Goal: Task Accomplishment & Management: Complete application form

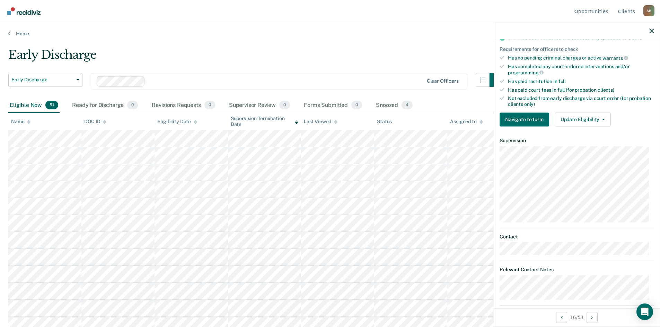
scroll to position [177, 0]
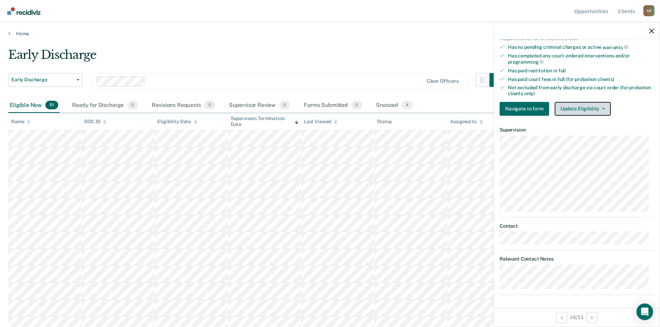
click at [599, 108] on span "button" at bounding box center [602, 108] width 6 height 1
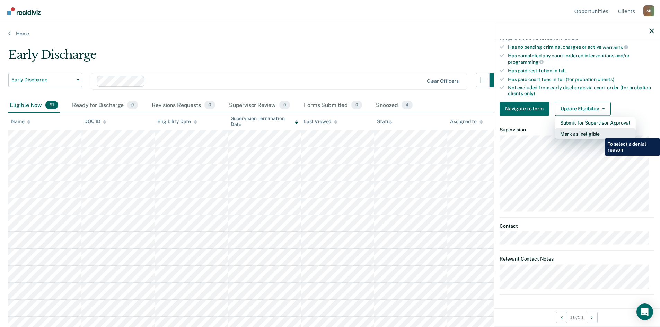
click at [600, 133] on button "Mark as Ineligible" at bounding box center [594, 133] width 81 height 11
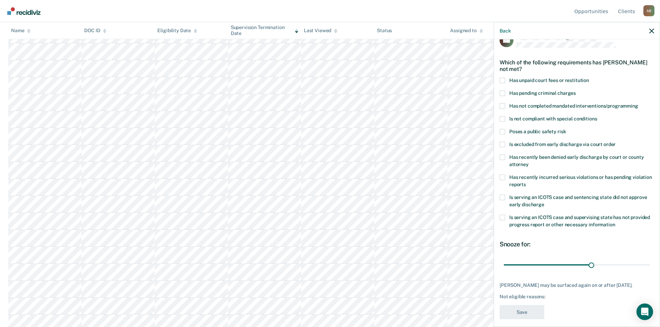
scroll to position [26, 0]
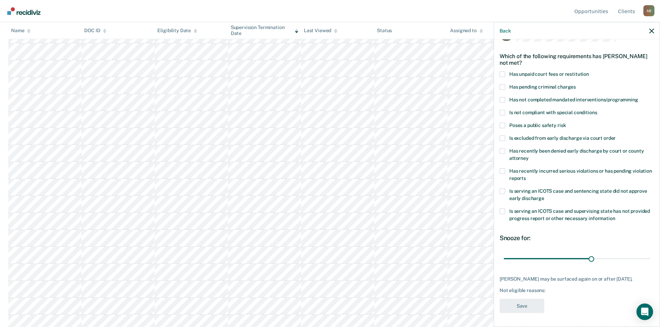
click at [549, 291] on div "Not eligible reasons:" at bounding box center [576, 291] width 154 height 6
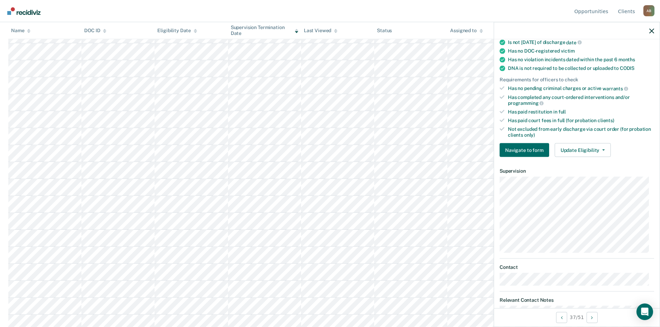
scroll to position [152, 0]
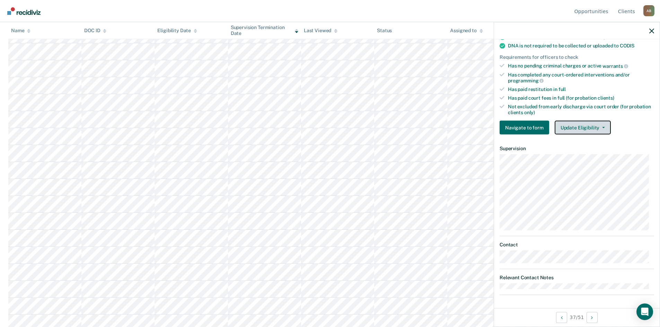
click at [595, 127] on button "Update Eligibility" at bounding box center [582, 128] width 56 height 14
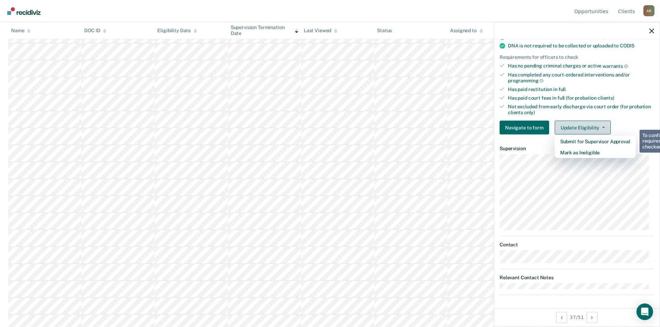
click at [593, 130] on button "Update Eligibility" at bounding box center [582, 128] width 56 height 14
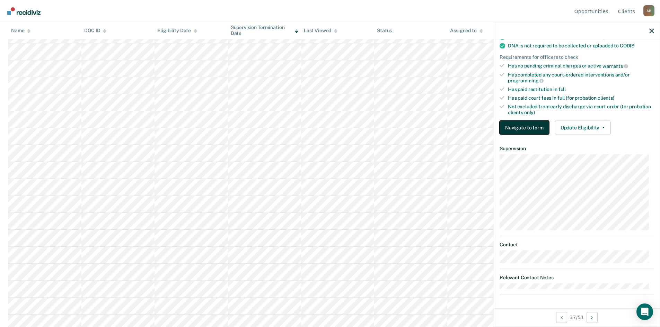
click at [525, 130] on button "Navigate to form" at bounding box center [524, 128] width 50 height 14
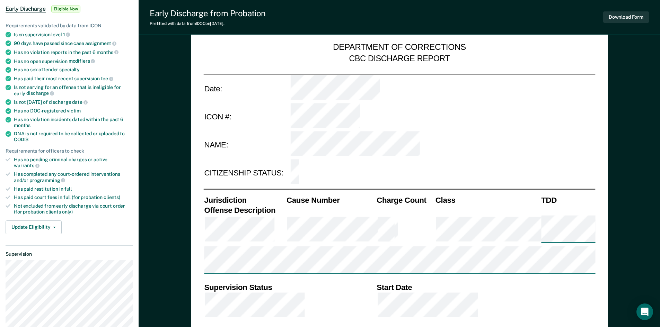
type textarea "x"
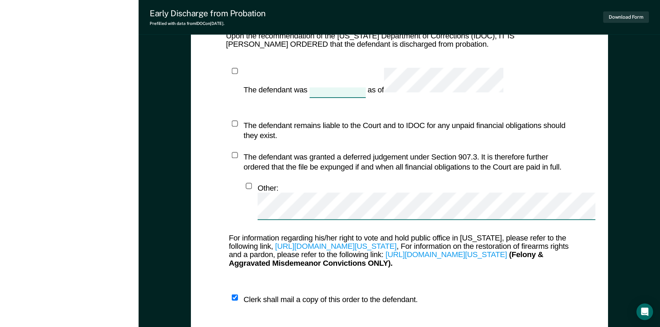
scroll to position [875, 0]
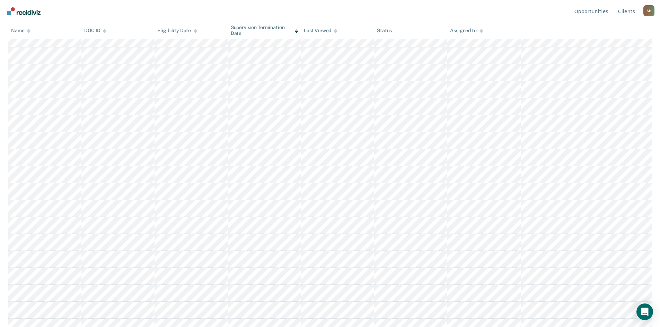
scroll to position [173, 0]
